Goal: Task Accomplishment & Management: Manage account settings

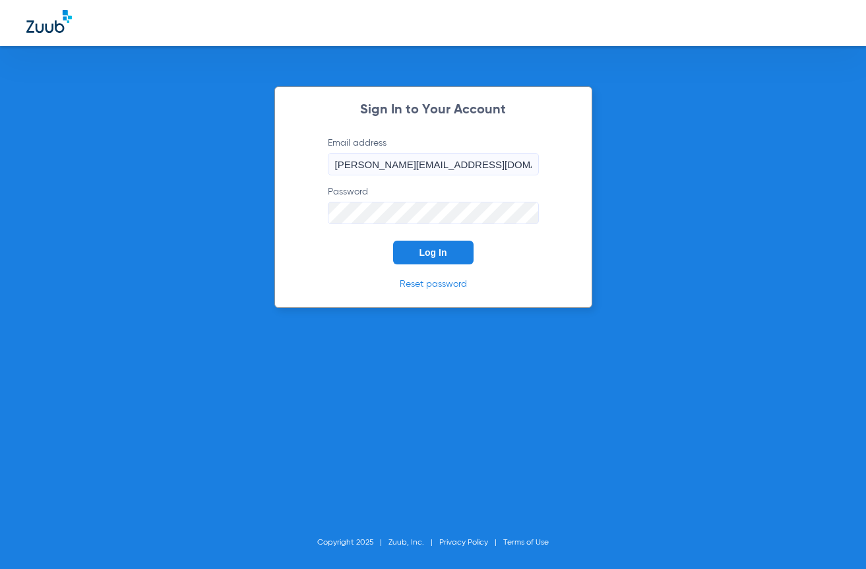
click at [439, 259] on button "Log In" at bounding box center [433, 253] width 80 height 24
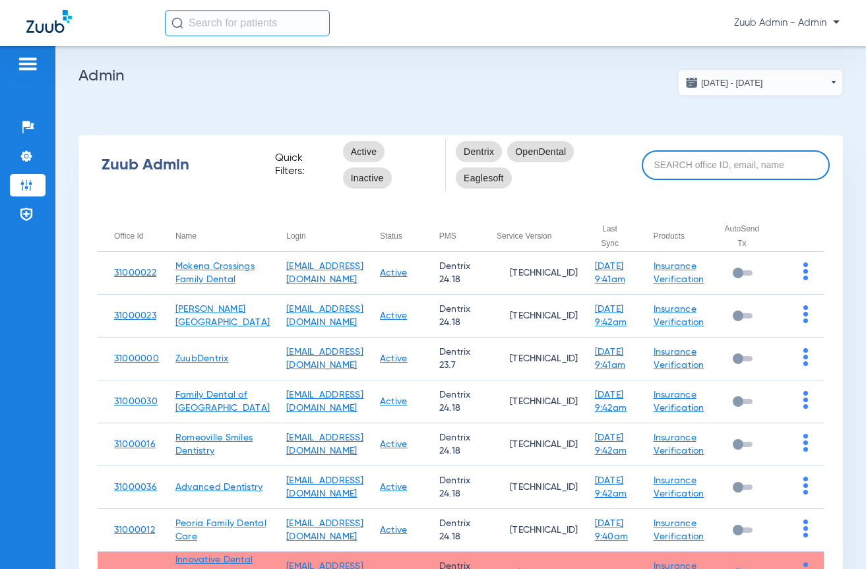
click at [697, 163] on input at bounding box center [736, 165] width 188 height 30
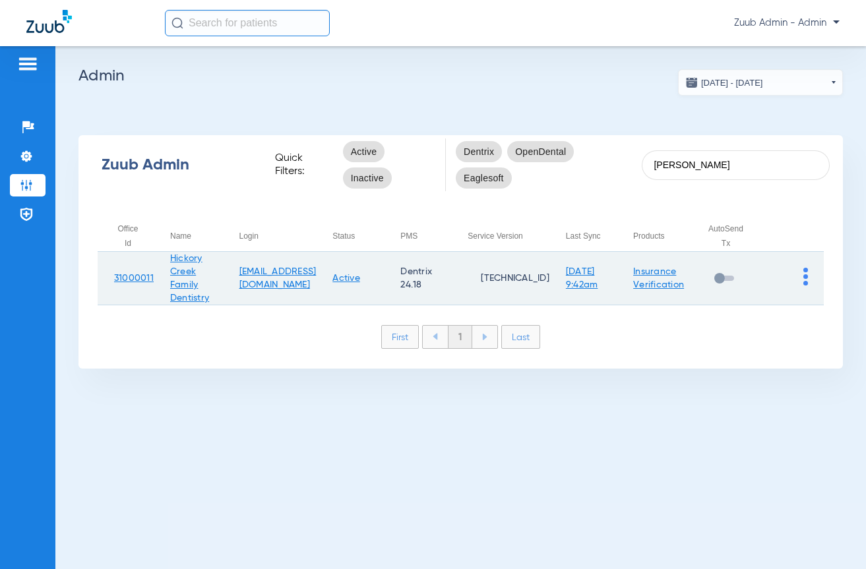
type input "[PERSON_NAME]"
click at [809, 276] on td at bounding box center [791, 278] width 65 height 53
click at [803, 282] on img at bounding box center [805, 277] width 5 height 18
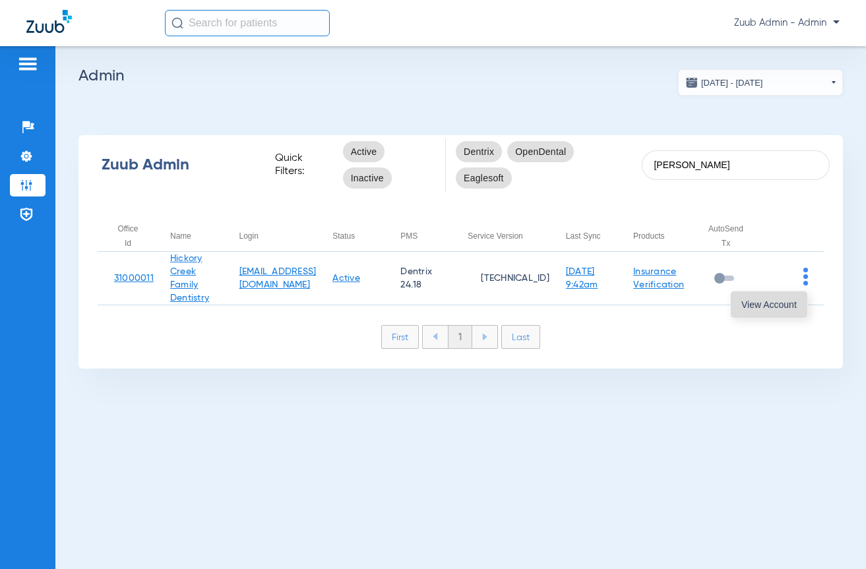
click at [792, 303] on span "View Account" at bounding box center [768, 304] width 55 height 9
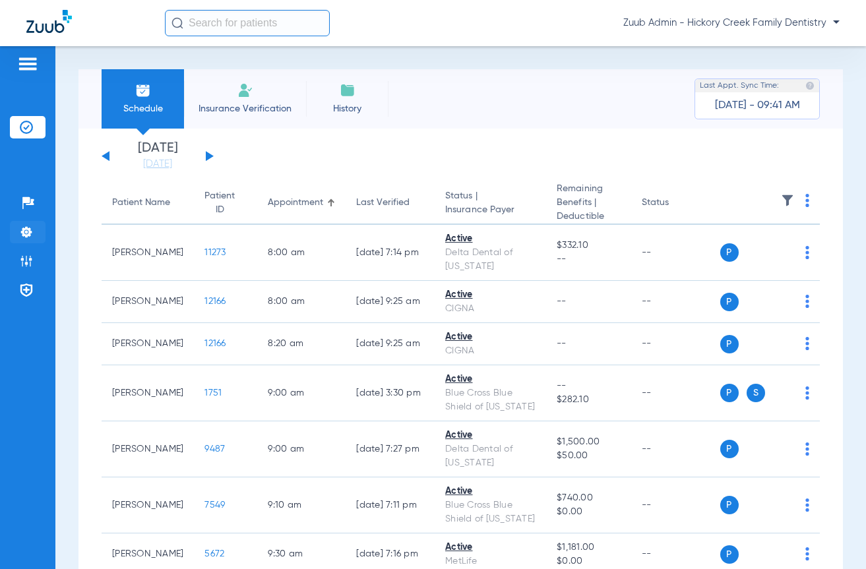
click at [26, 237] on img at bounding box center [26, 232] width 13 height 13
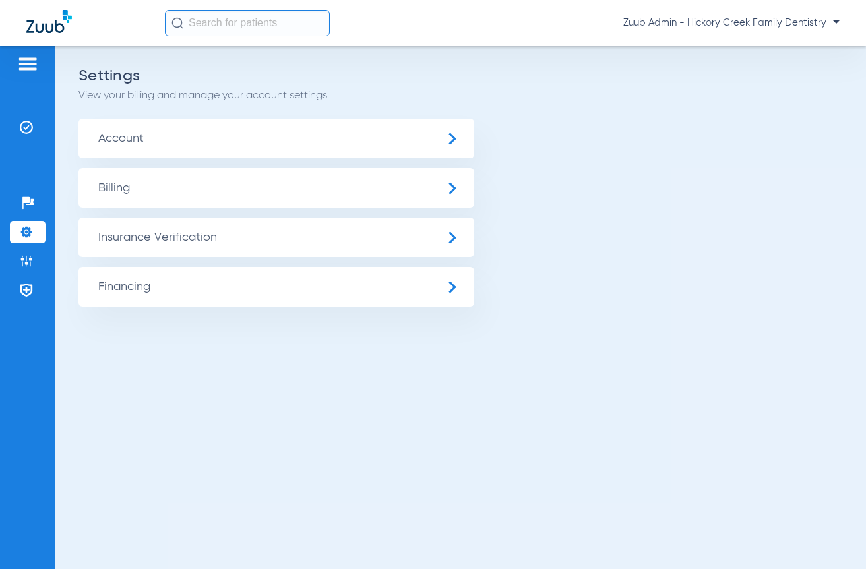
click at [179, 245] on span "Insurance Verification" at bounding box center [277, 238] width 396 height 40
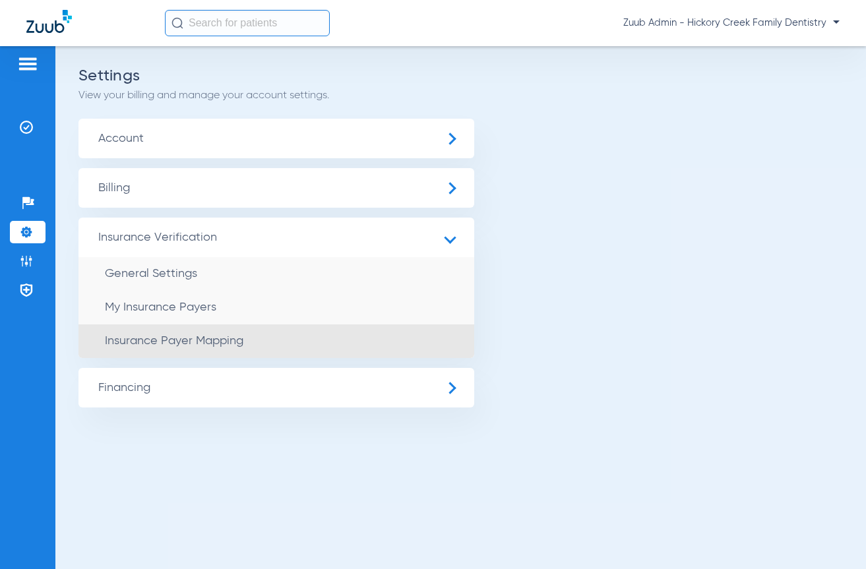
click at [191, 346] on span "Insurance Payer Mapping" at bounding box center [174, 341] width 139 height 12
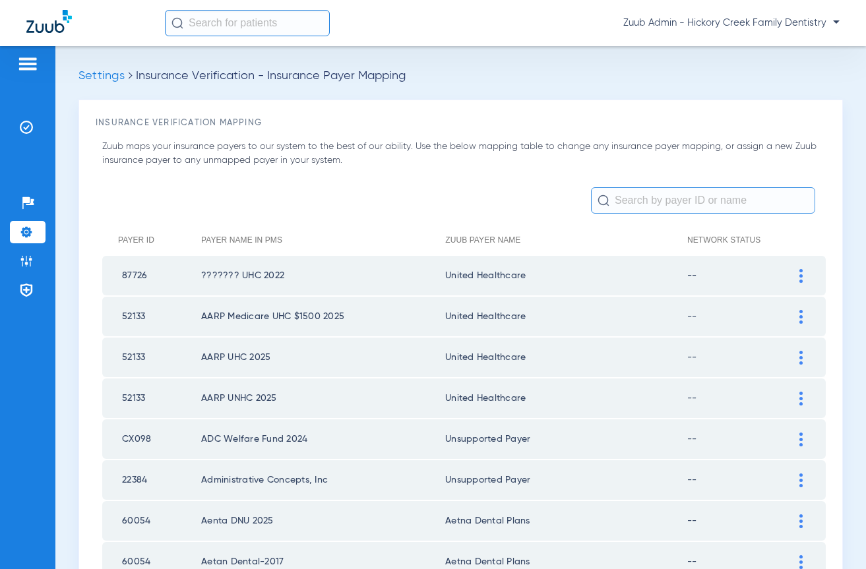
click at [637, 199] on input "text" at bounding box center [703, 200] width 224 height 26
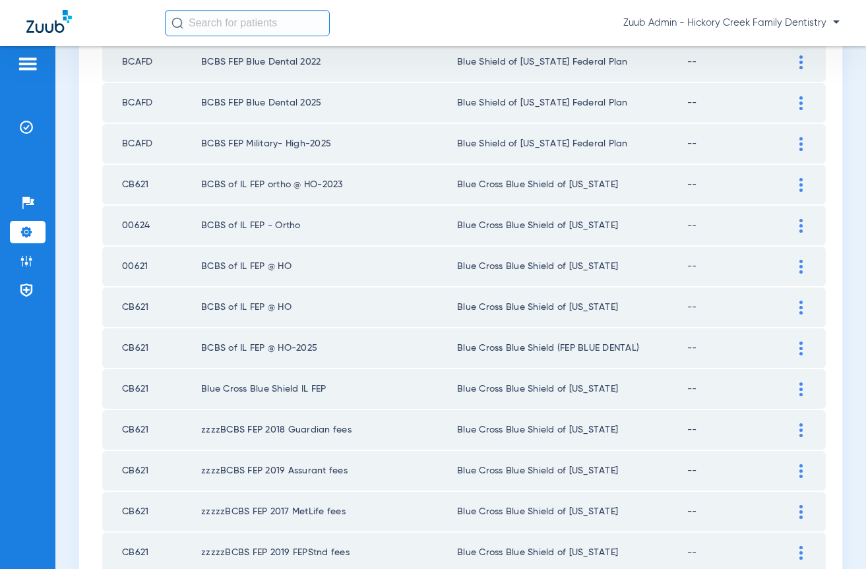
scroll to position [307, 0]
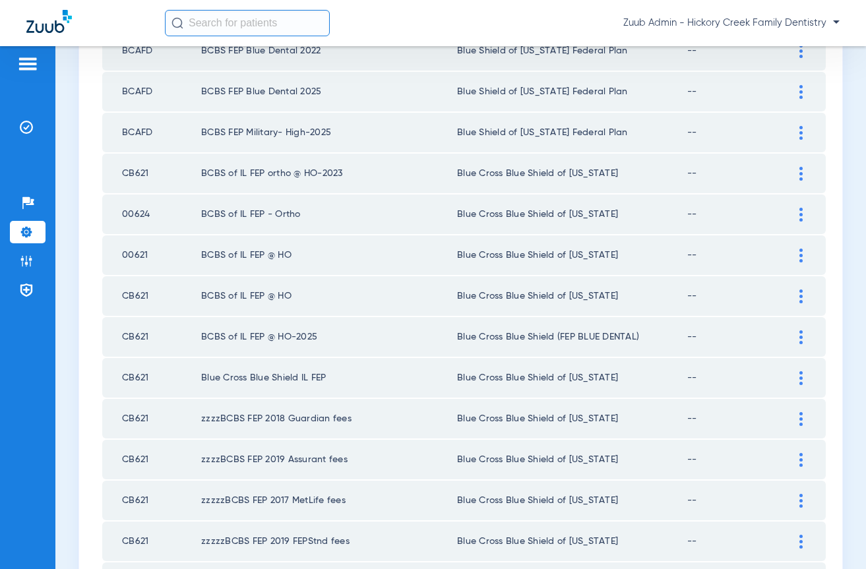
click at [141, 294] on td "CB621" at bounding box center [151, 296] width 99 height 40
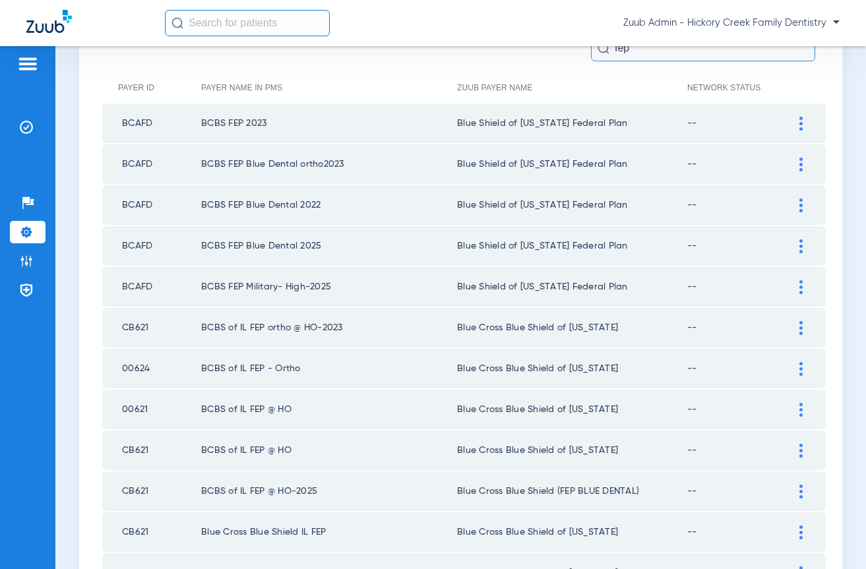
scroll to position [395, 0]
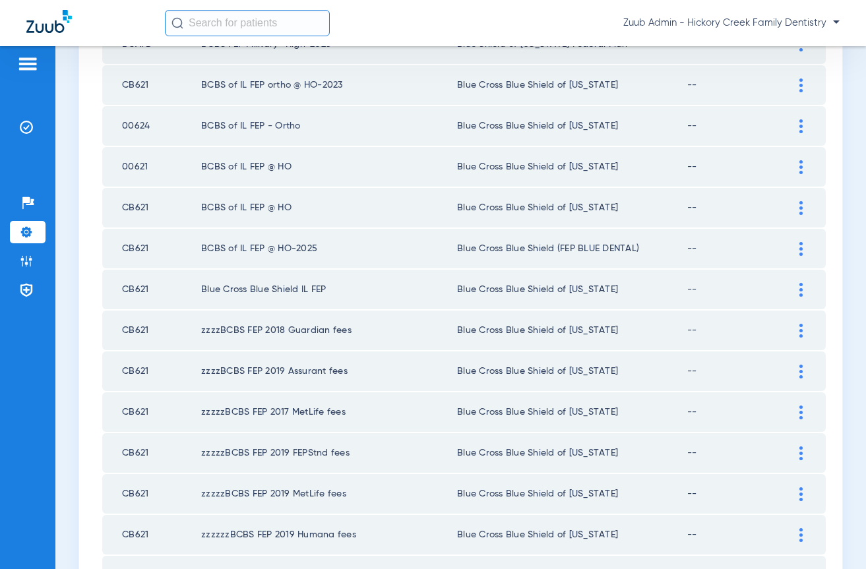
click at [121, 294] on td "CB621" at bounding box center [151, 290] width 99 height 40
drag, startPoint x: 123, startPoint y: 250, endPoint x: 643, endPoint y: 244, distance: 519.9
click at [643, 244] on tr "CB621 BCBS of IL FEP @ HO-2025 Blue Cross Blue Shield (FEP BLUE DENTAL) --" at bounding box center [464, 249] width 724 height 40
click at [550, 354] on td "Blue Cross Blue Shield of [US_STATE]" at bounding box center [572, 372] width 230 height 40
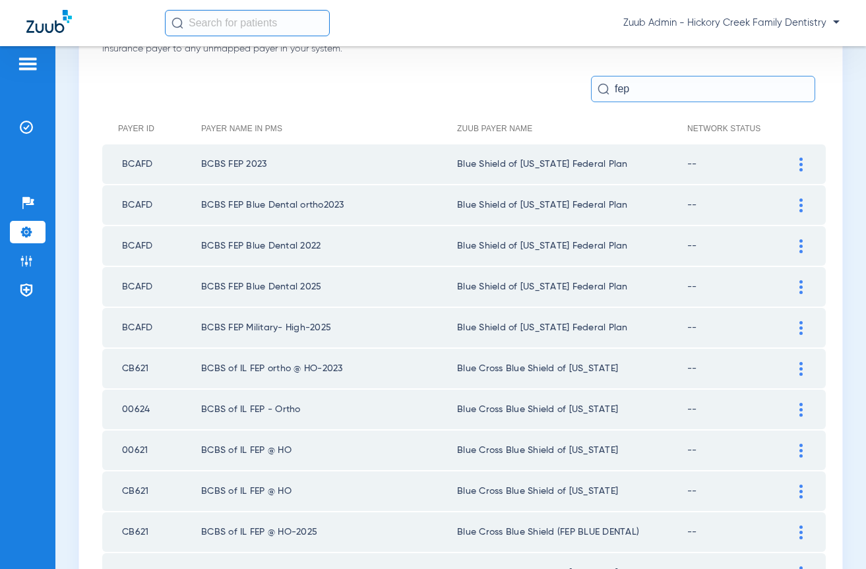
scroll to position [0, 0]
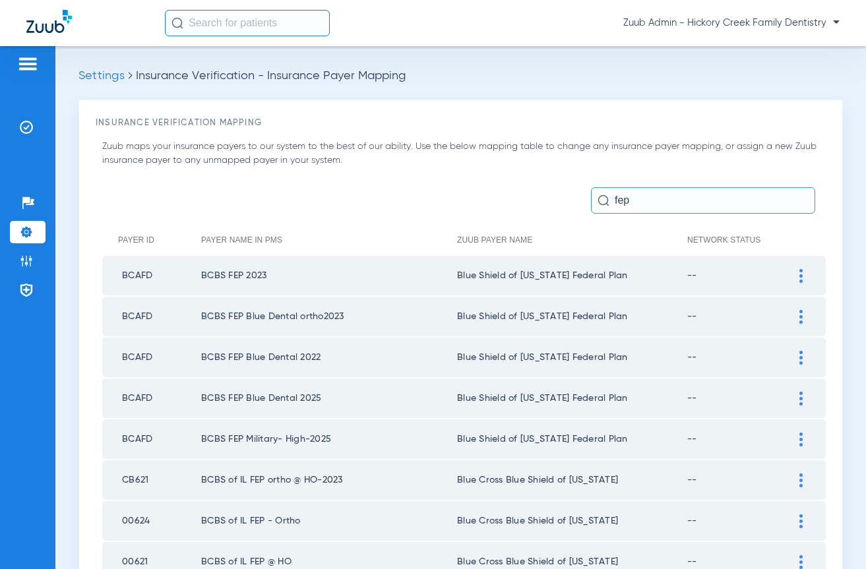
drag, startPoint x: 553, startPoint y: 199, endPoint x: 501, endPoint y: 197, distance: 51.5
click at [489, 197] on form "fep" at bounding box center [464, 200] width 724 height 26
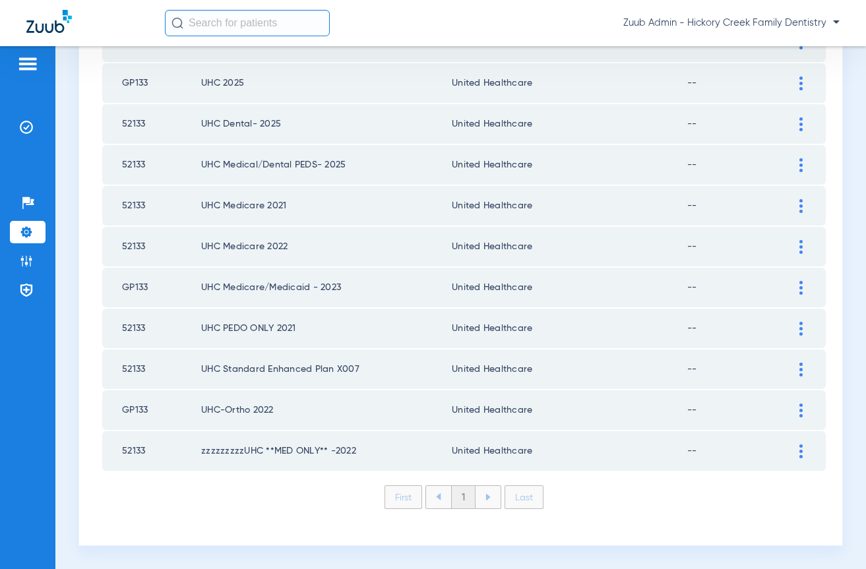
type input "uhc"
drag, startPoint x: 599, startPoint y: 269, endPoint x: 600, endPoint y: 295, distance: 25.7
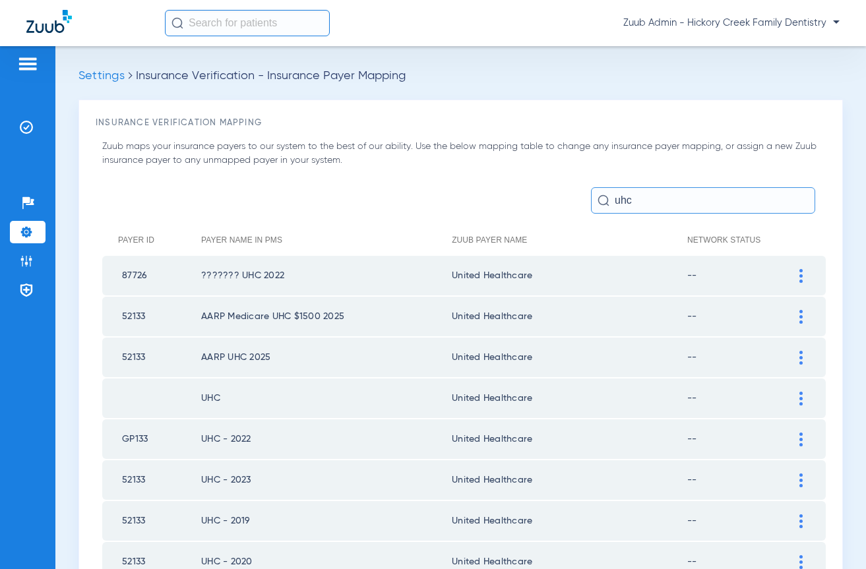
drag, startPoint x: 626, startPoint y: 195, endPoint x: 584, endPoint y: 191, distance: 42.4
click at [591, 191] on input "uhc" at bounding box center [703, 200] width 224 height 26
drag, startPoint x: 623, startPoint y: 203, endPoint x: 573, endPoint y: 203, distance: 50.1
click at [573, 203] on form "uhc" at bounding box center [464, 200] width 724 height 26
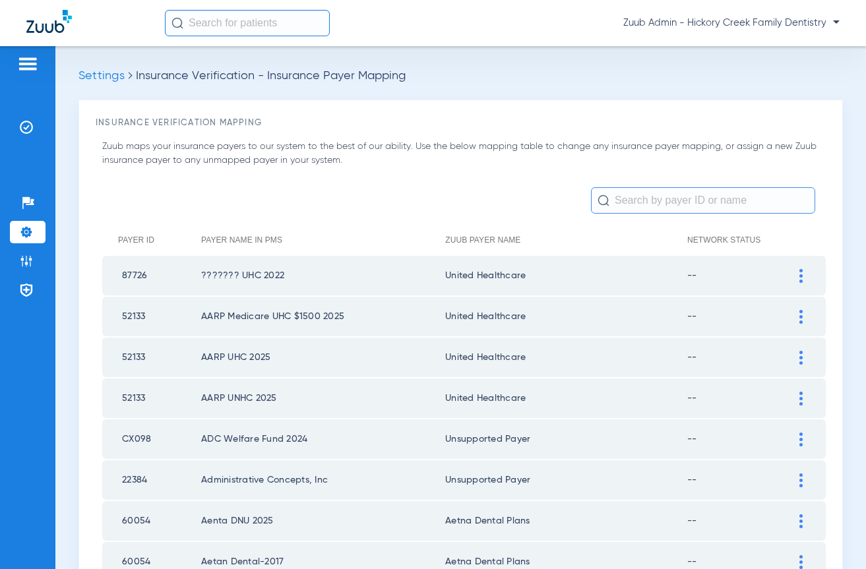
click at [682, 189] on input "text" at bounding box center [703, 200] width 224 height 26
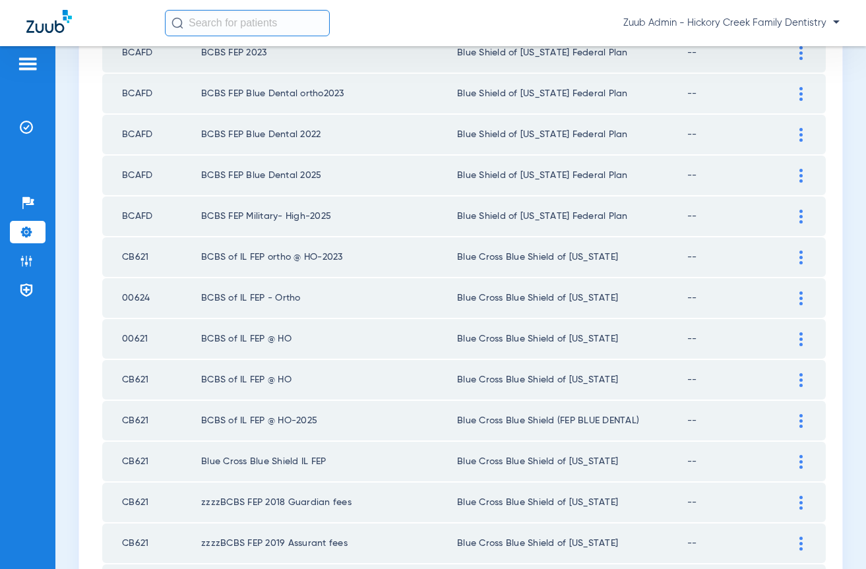
scroll to position [334, 0]
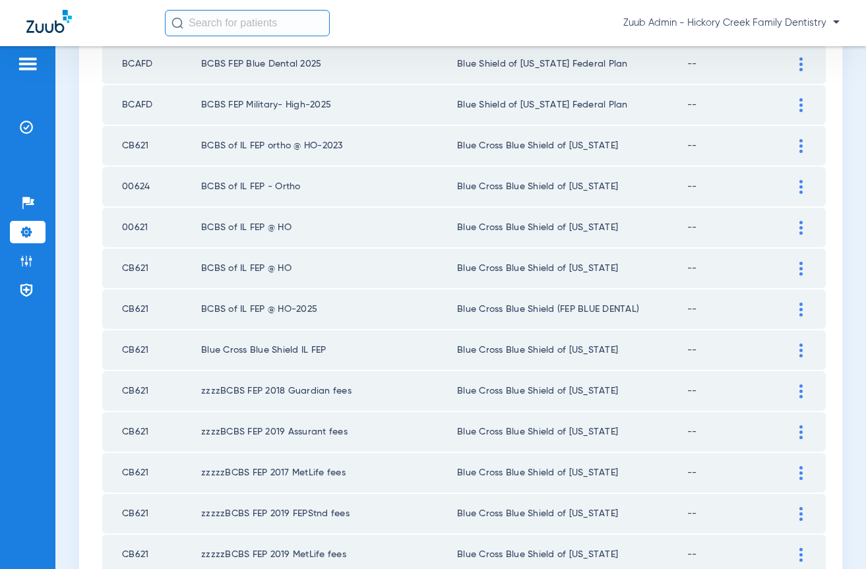
type input "fep"
click at [132, 272] on td "CB621" at bounding box center [151, 269] width 99 height 40
click at [282, 269] on td "BCBS of IL FEP @ HO" at bounding box center [329, 269] width 256 height 40
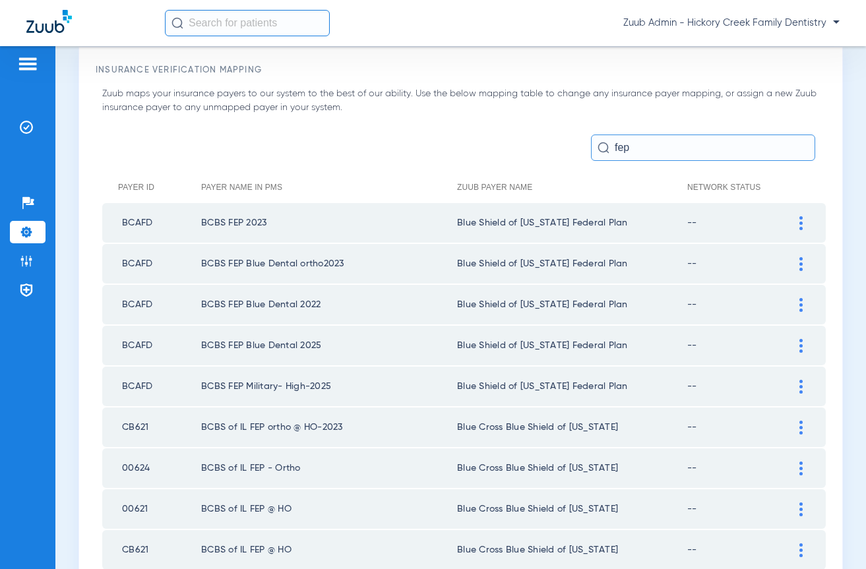
scroll to position [214, 0]
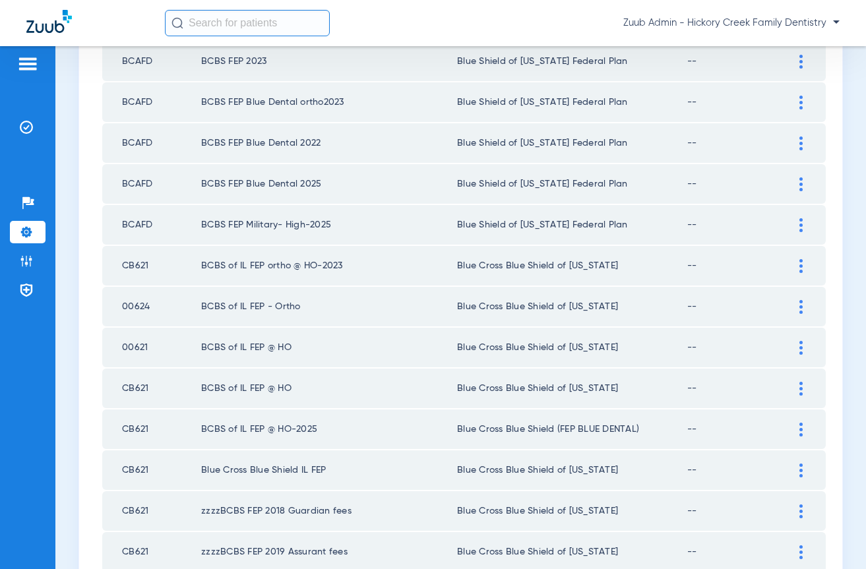
click at [457, 263] on td "Blue Cross Blue Shield of [US_STATE]" at bounding box center [572, 266] width 230 height 40
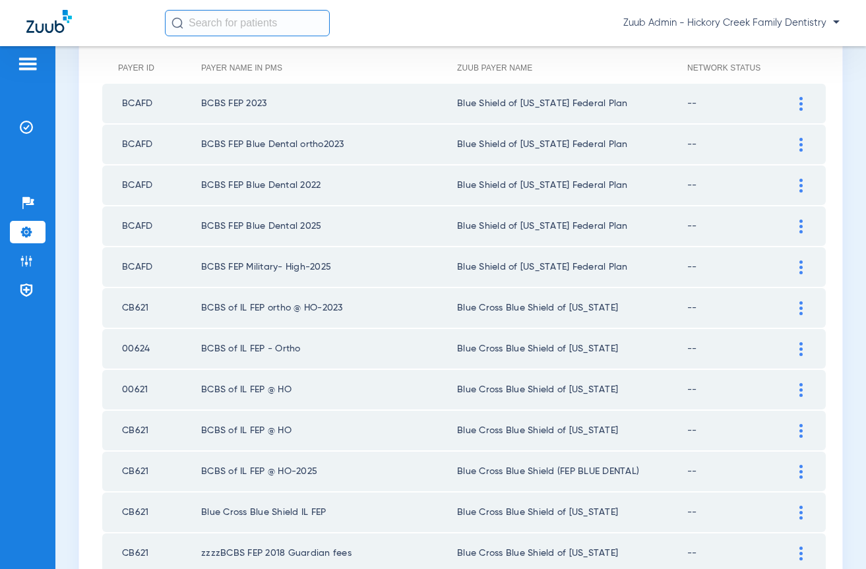
scroll to position [0, 0]
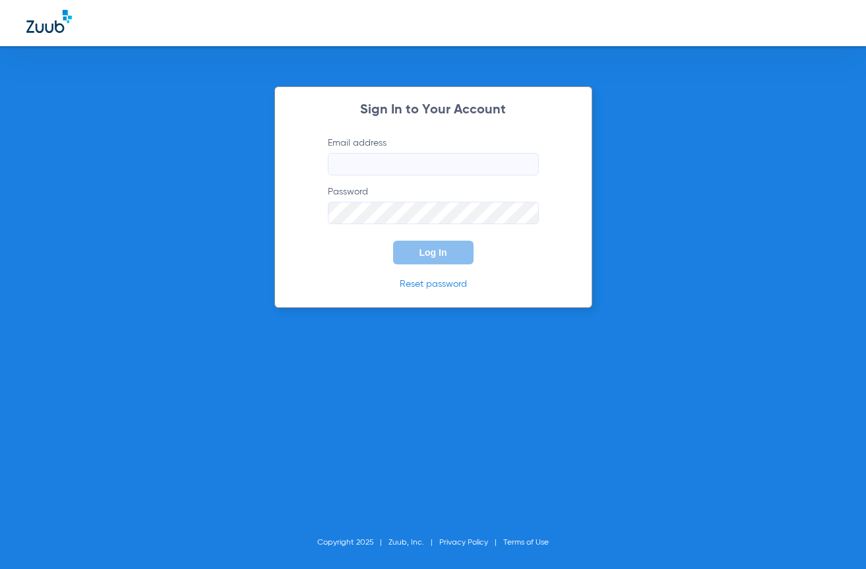
type input "[PERSON_NAME][EMAIL_ADDRESS][DOMAIN_NAME]"
